Goal: Information Seeking & Learning: Find specific fact

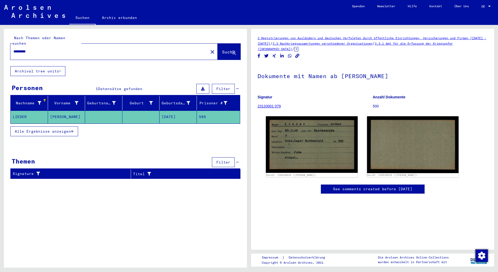
type input "**********"
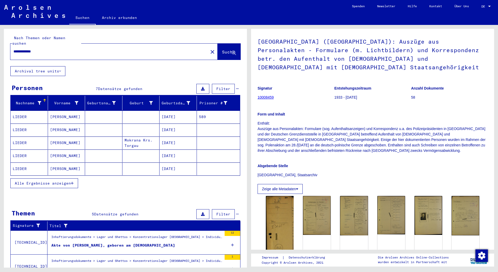
scroll to position [84, 0]
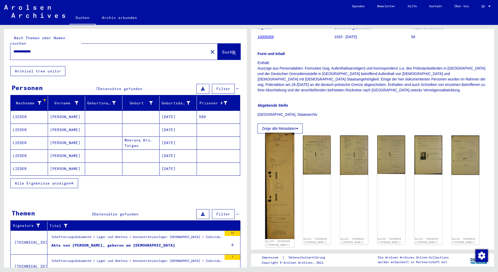
click at [274, 156] on img at bounding box center [279, 186] width 29 height 106
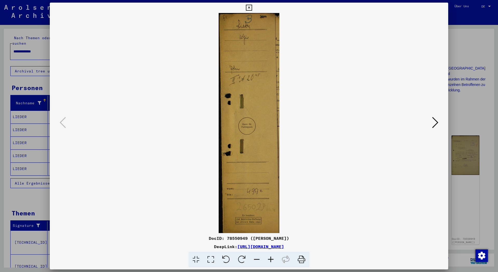
drag, startPoint x: 345, startPoint y: 247, endPoint x: 184, endPoint y: 245, distance: 160.6
click at [184, 245] on div "DeepLink: [URL][DOMAIN_NAME]" at bounding box center [249, 246] width 399 height 6
copy link "[URL][DOMAIN_NAME]"
click at [252, 7] on icon at bounding box center [249, 8] width 6 height 6
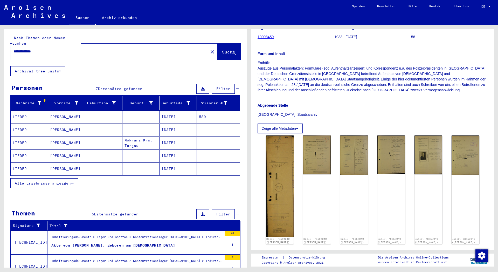
click at [168, 111] on mat-cell "[DATE]" at bounding box center [178, 117] width 37 height 13
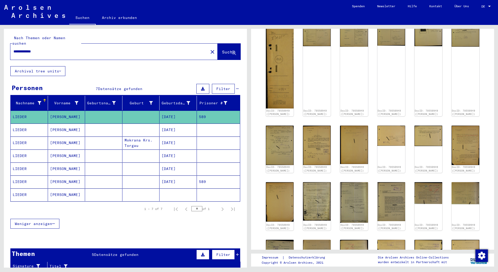
scroll to position [53, 0]
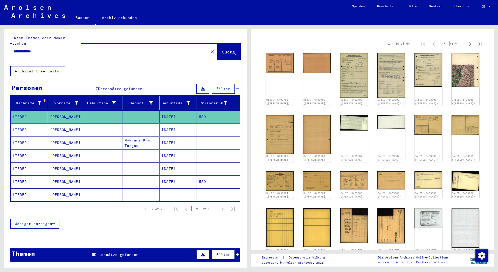
click at [169, 125] on mat-cell "[DATE]" at bounding box center [178, 130] width 37 height 13
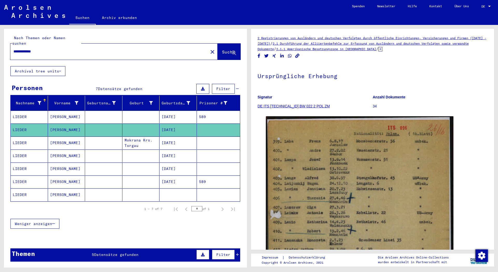
click at [170, 150] on mat-cell "[DATE]" at bounding box center [178, 155] width 37 height 13
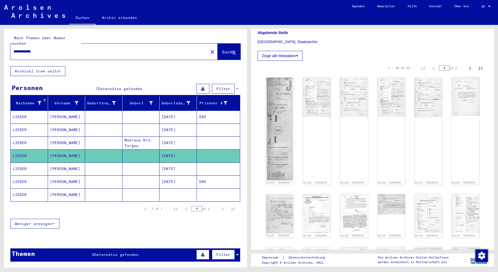
scroll to position [168, 0]
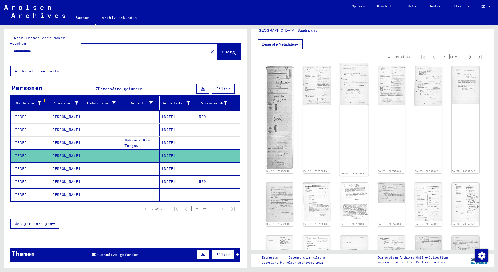
click at [352, 172] on link "DocID: 78550848" at bounding box center [352, 173] width 25 height 3
